Goal: Task Accomplishment & Management: Use online tool/utility

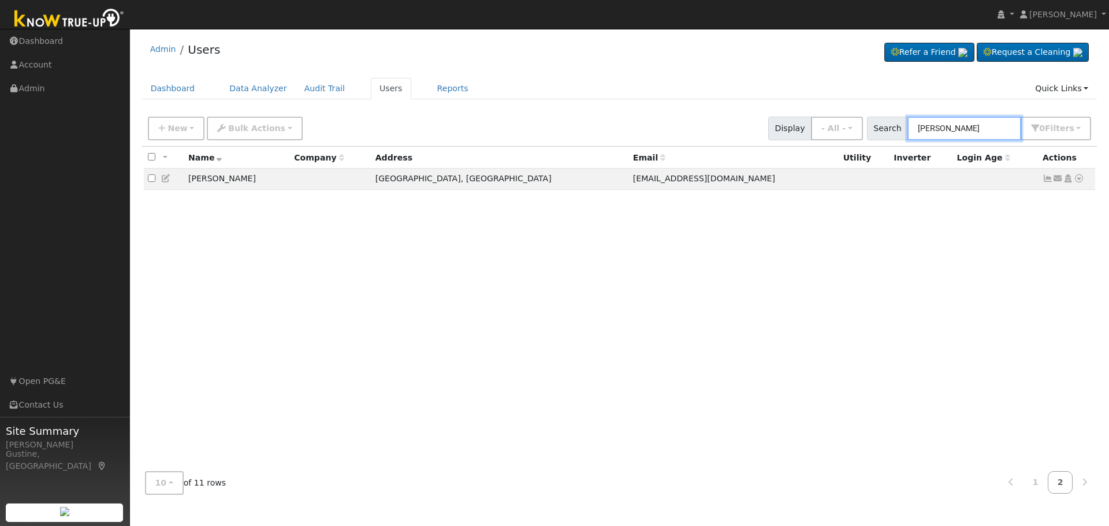
click at [966, 128] on input "lori t" at bounding box center [965, 129] width 114 height 24
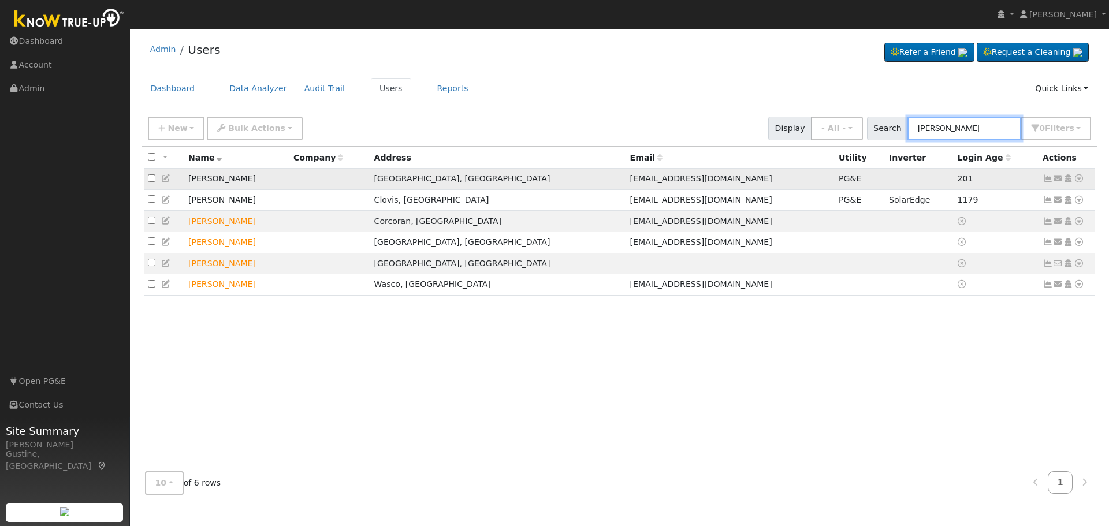
type input "gast"
click at [1080, 180] on icon at bounding box center [1079, 178] width 10 height 8
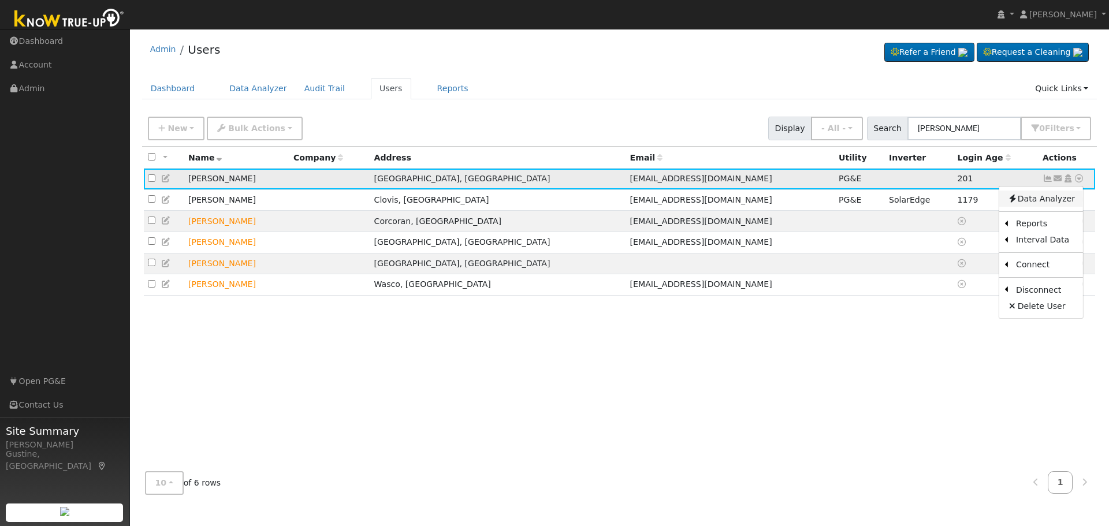
click at [1065, 202] on link "Data Analyzer" at bounding box center [1041, 199] width 84 height 16
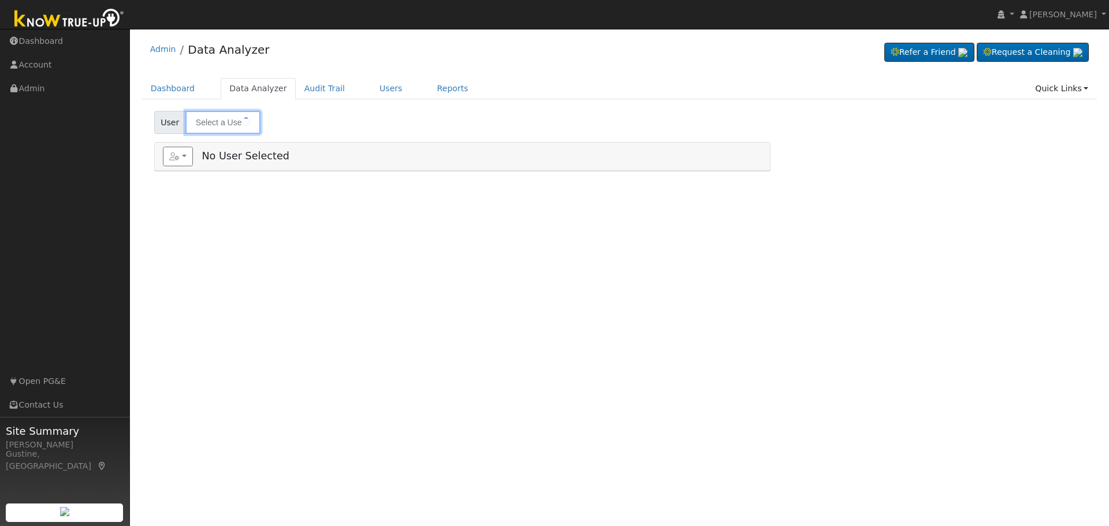
type input "[PERSON_NAME]"
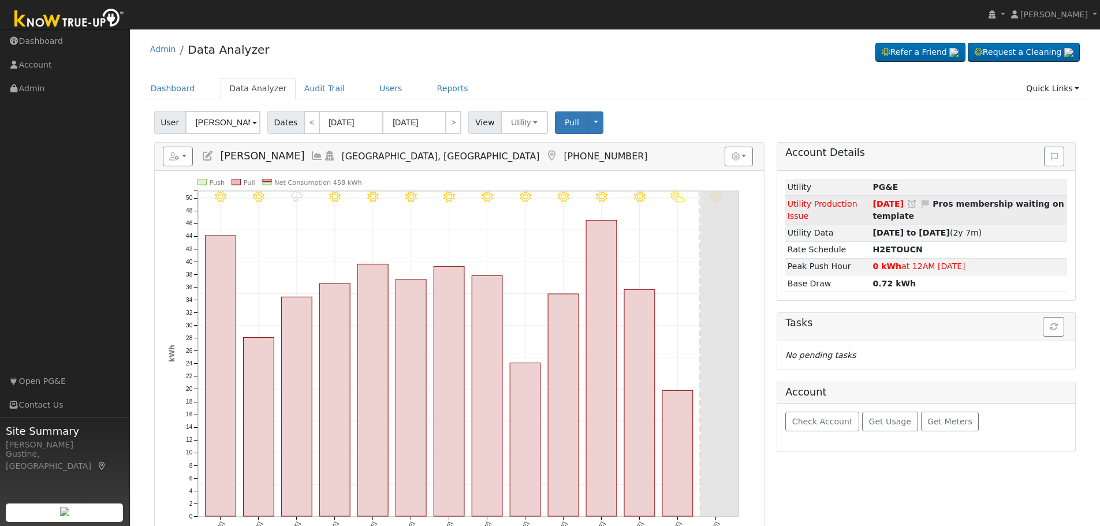
drag, startPoint x: 911, startPoint y: 217, endPoint x: 940, endPoint y: 204, distance: 31.8
click at [940, 204] on td "[DATE] Snooze Issue Snooze Until: [DATE] Snooze Indefinitely Cancel Confirm Edi…" at bounding box center [969, 210] width 196 height 29
drag, startPoint x: 873, startPoint y: 205, endPoint x: 899, endPoint y: 207, distance: 26.2
click at [899, 207] on span "[DATE]" at bounding box center [888, 203] width 31 height 9
click at [1007, 196] on td "[DATE] Snooze Issue Snooze Until: [DATE] Snooze Indefinitely Cancel Confirm Edi…" at bounding box center [969, 210] width 196 height 29
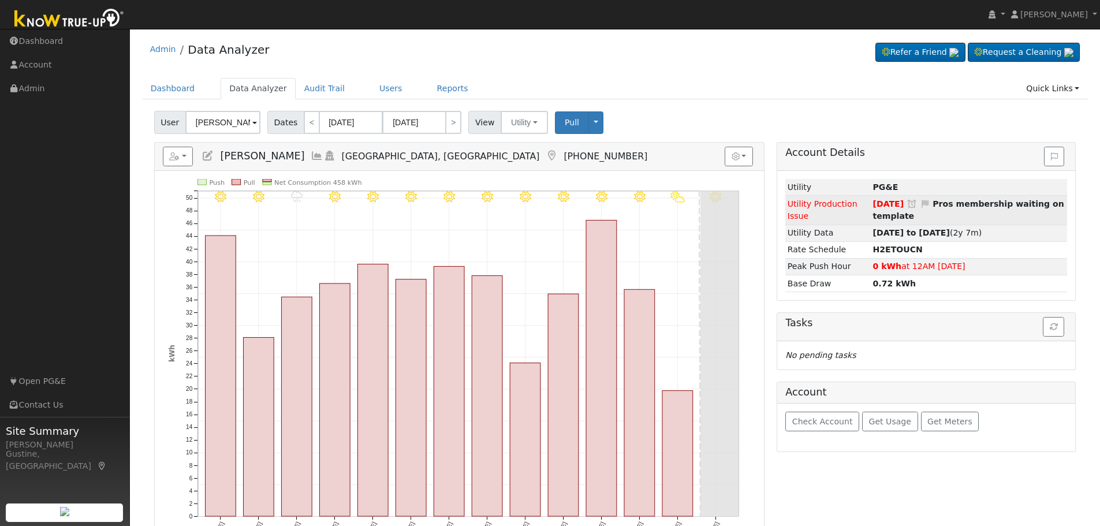
click at [975, 208] on strong "Pros membership waiting on template" at bounding box center [968, 209] width 191 height 21
drag, startPoint x: 975, startPoint y: 208, endPoint x: 958, endPoint y: 202, distance: 18.5
click at [958, 202] on strong "Pros membership waiting on template" at bounding box center [968, 209] width 191 height 21
click at [917, 232] on strong "[DATE] to [DATE]" at bounding box center [911, 232] width 77 height 9
type input "[DATE]"
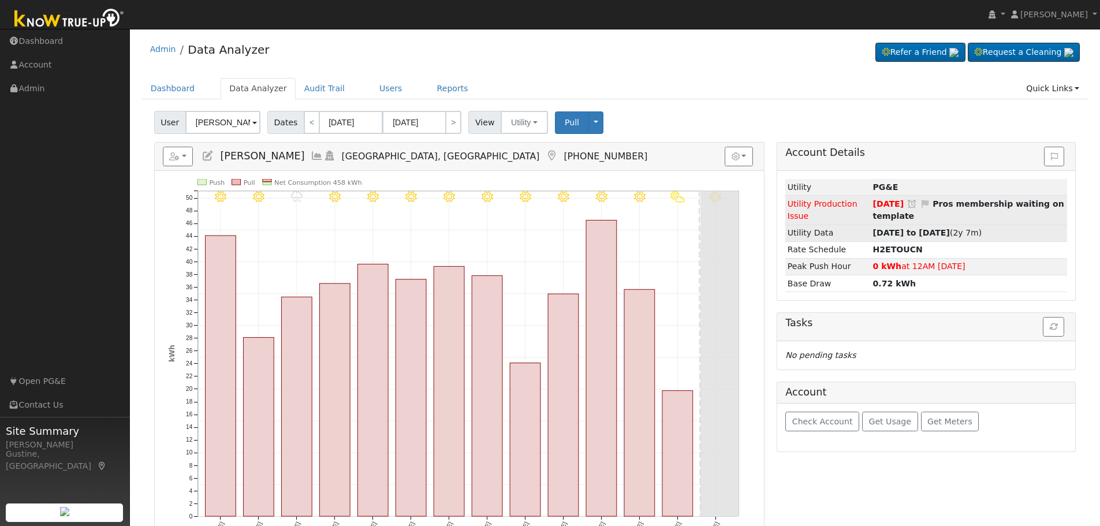
type input "[DATE]"
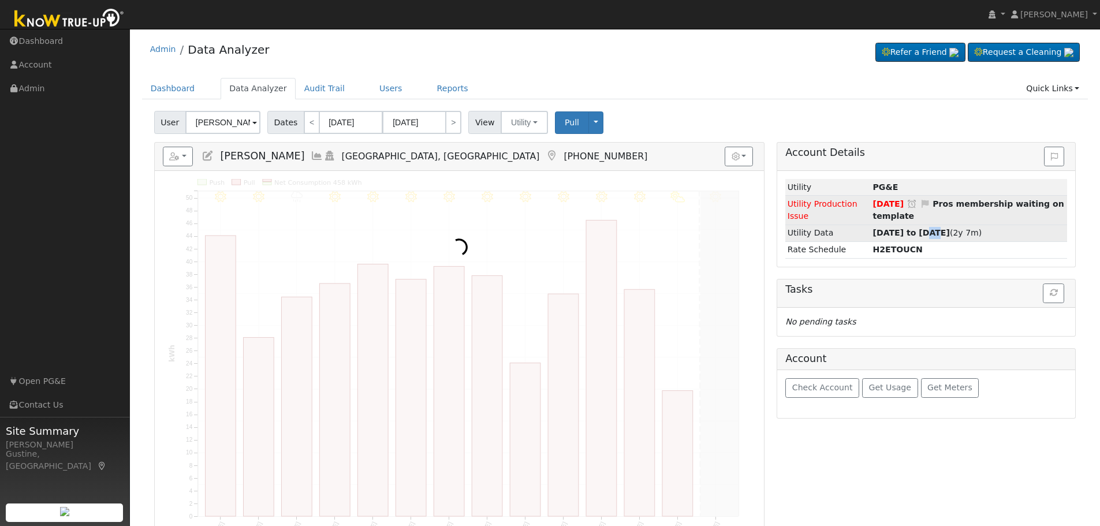
drag, startPoint x: 917, startPoint y: 232, endPoint x: 923, endPoint y: 226, distance: 8.6
click at [923, 226] on td "[DATE] to [DATE] (2y 7m)" at bounding box center [969, 233] width 196 height 17
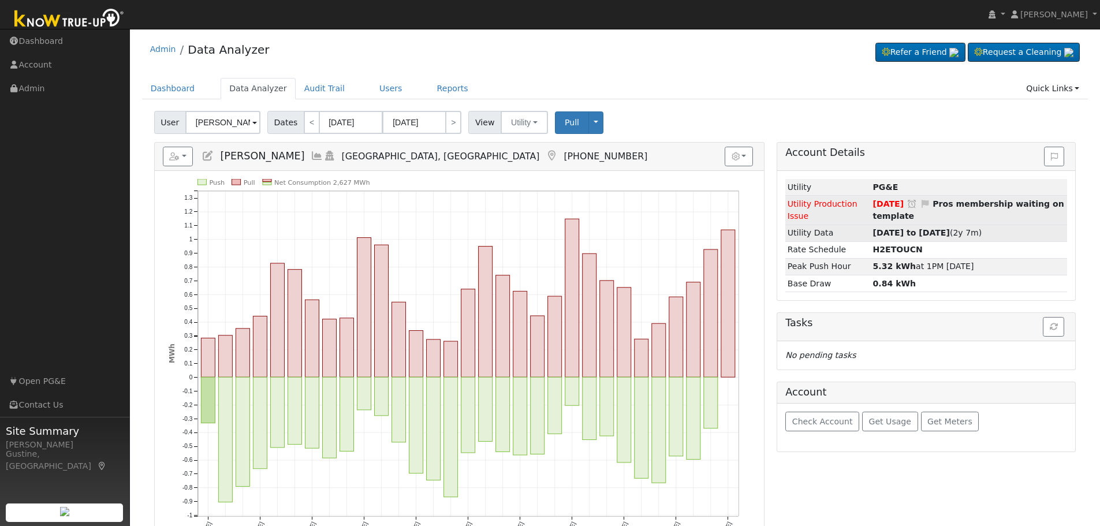
click at [916, 235] on strong "[DATE] to [DATE]" at bounding box center [911, 232] width 77 height 9
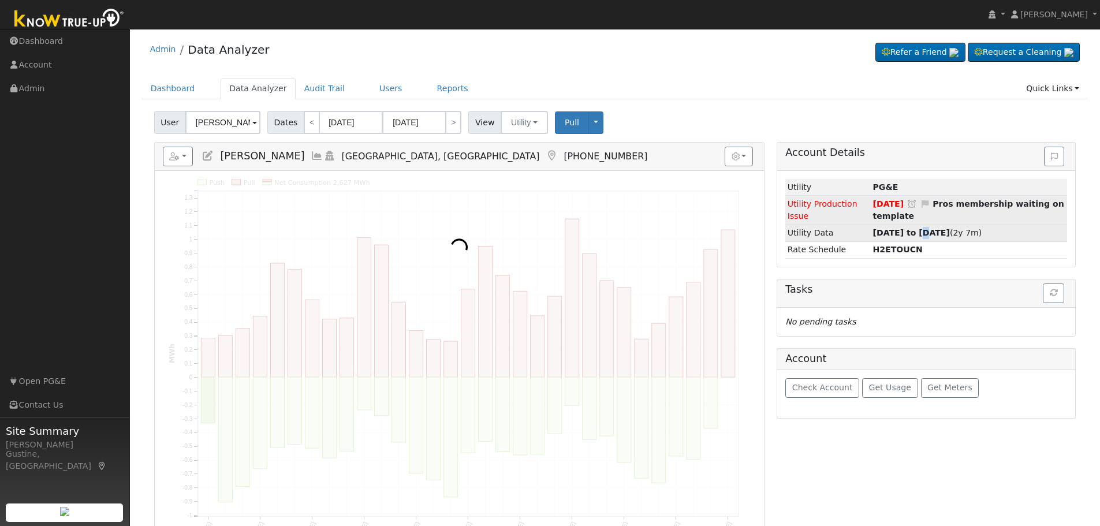
click at [916, 235] on strong "[DATE] to [DATE]" at bounding box center [911, 232] width 77 height 9
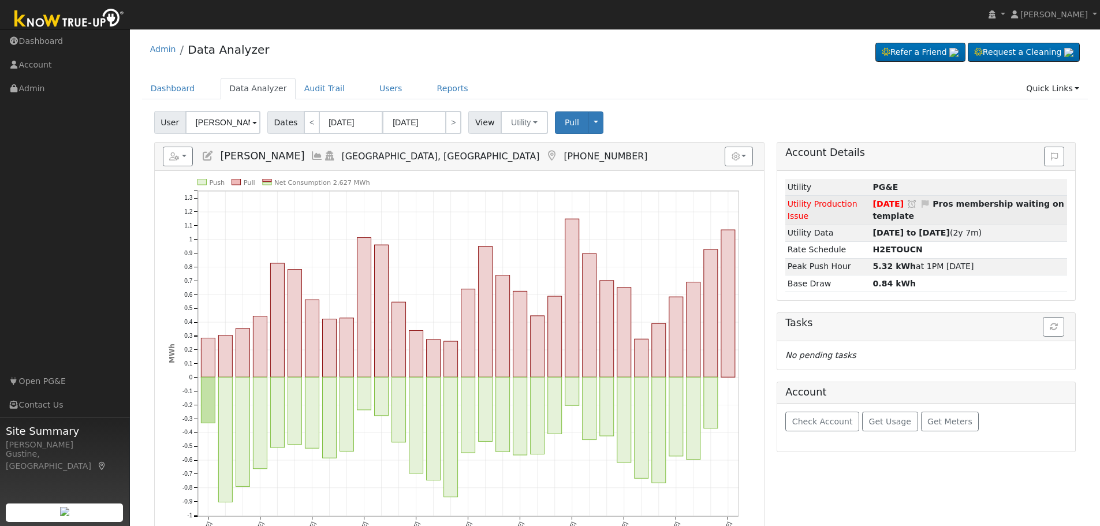
click at [895, 220] on strong "Pros membership waiting on template" at bounding box center [968, 209] width 191 height 21
click at [945, 203] on strong "Pros membership waiting on template" at bounding box center [968, 209] width 191 height 21
drag, startPoint x: 939, startPoint y: 202, endPoint x: 934, endPoint y: 217, distance: 15.9
click at [934, 217] on td "[DATE] Snooze Issue Snooze Until: [DATE] Snooze Indefinitely Cancel Confirm Edi…" at bounding box center [969, 210] width 196 height 29
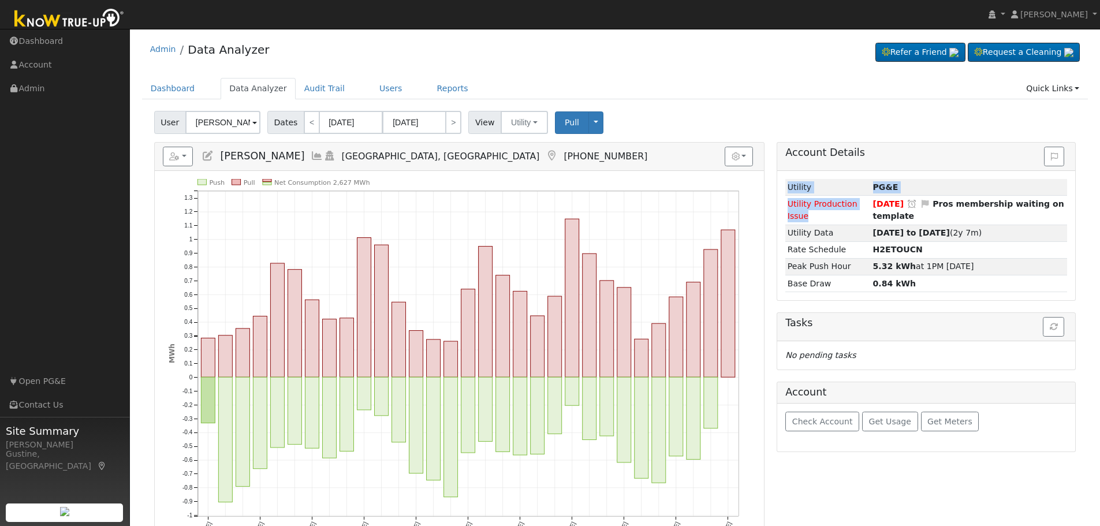
drag, startPoint x: 826, startPoint y: 214, endPoint x: 782, endPoint y: 205, distance: 45.0
click at [782, 205] on div "Loading... Utility PG&E Utility Production Issue [DATE] Snooze Issue Snooze Unt…" at bounding box center [927, 235] width 298 height 129
click at [56, 228] on ul "Navigation Dashboard Account Admin Links Open PG&E Contact Us" at bounding box center [65, 292] width 130 height 526
